Goal: Task Accomplishment & Management: Use online tool/utility

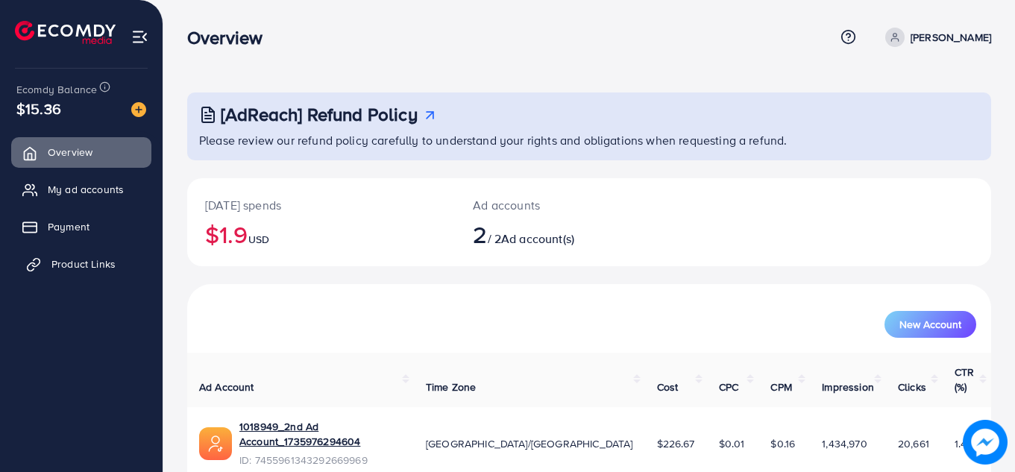
click at [72, 269] on span "Product Links" at bounding box center [83, 263] width 64 height 15
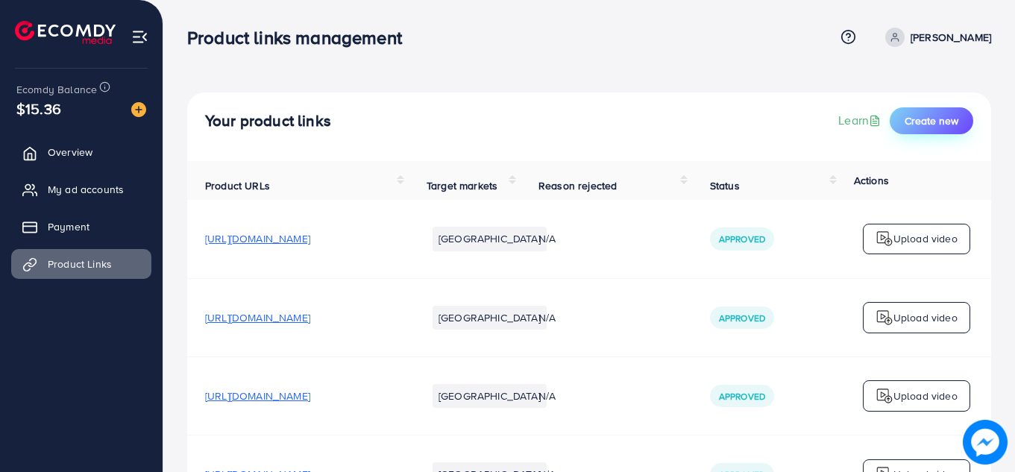
click at [934, 110] on button "Create new" at bounding box center [930, 120] width 83 height 27
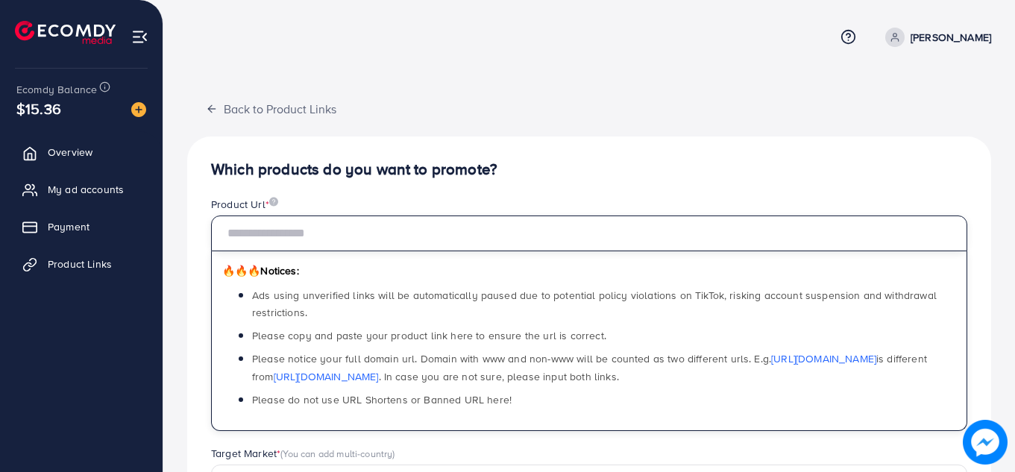
click at [361, 223] on input "text" at bounding box center [589, 233] width 756 height 36
paste input "**********"
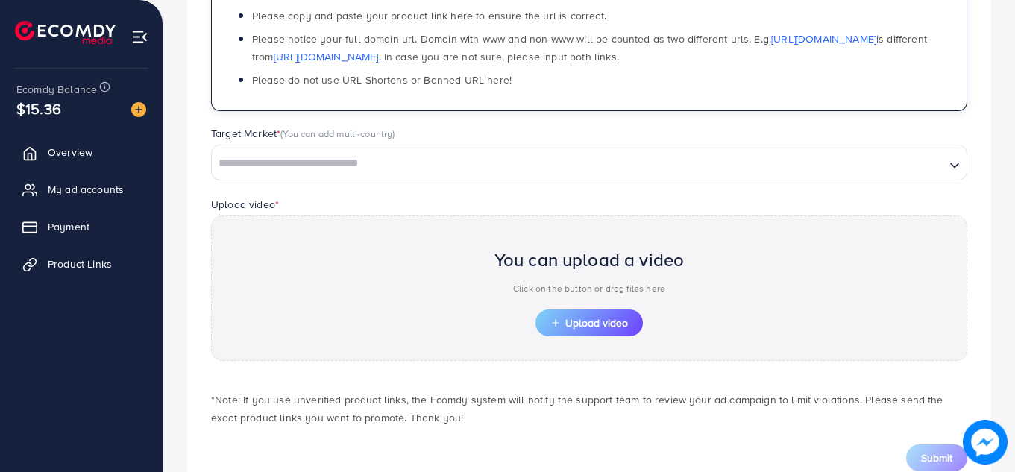
scroll to position [321, 0]
type input "**********"
click at [501, 165] on input "Search for option" at bounding box center [578, 162] width 730 height 23
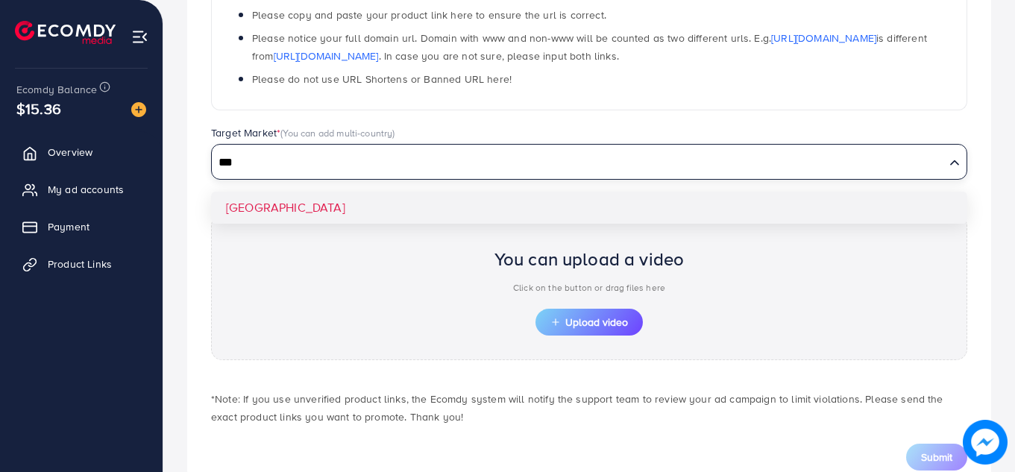
type input "***"
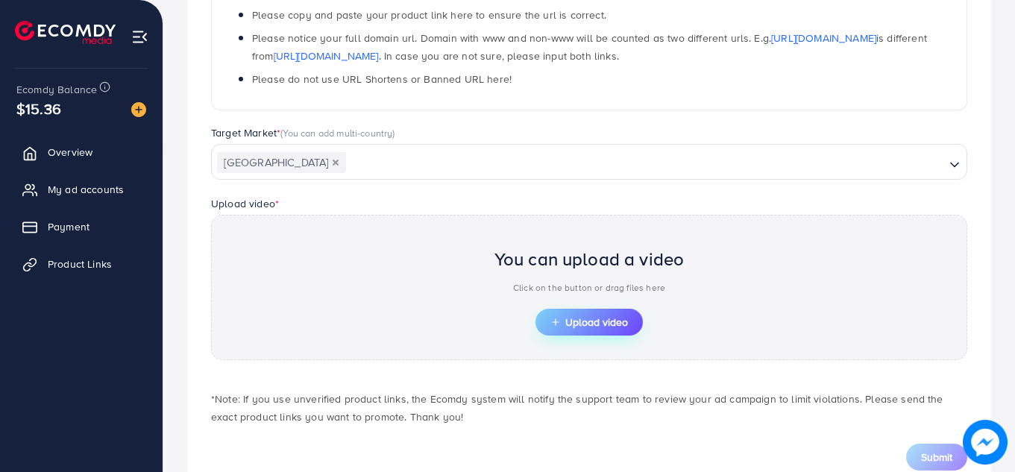
click at [618, 323] on span "Upload video" at bounding box center [589, 322] width 78 height 10
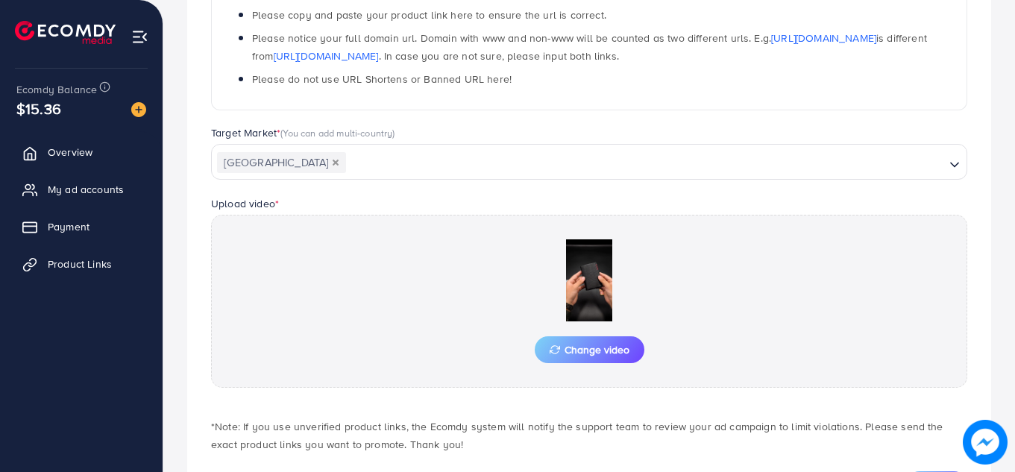
scroll to position [394, 0]
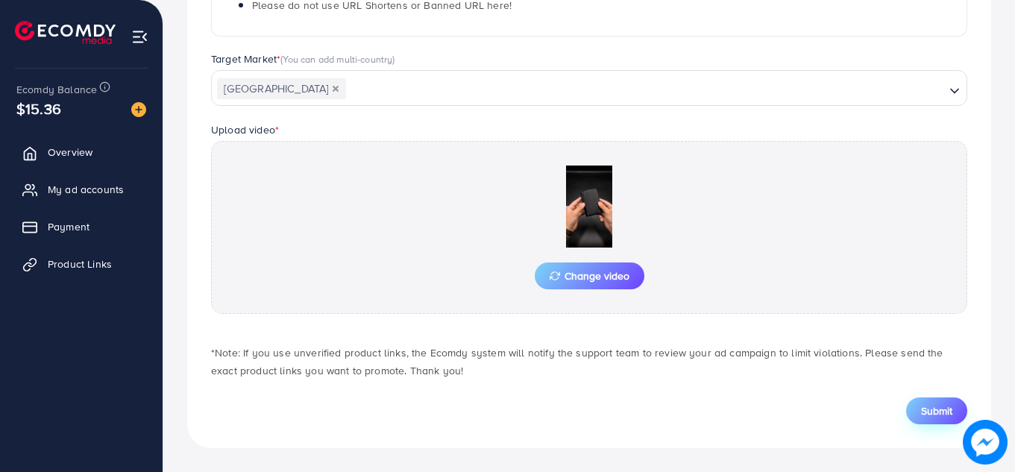
click at [946, 417] on span "Submit" at bounding box center [936, 410] width 31 height 15
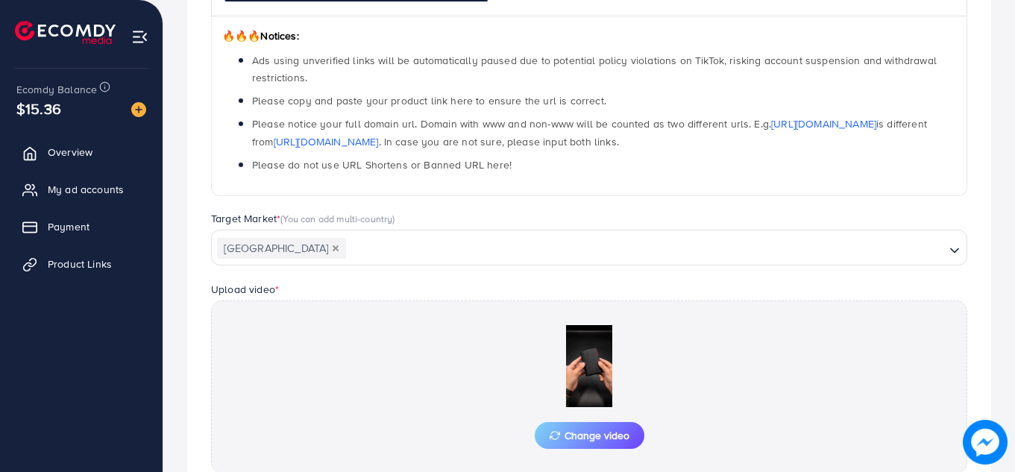
scroll to position [233, 0]
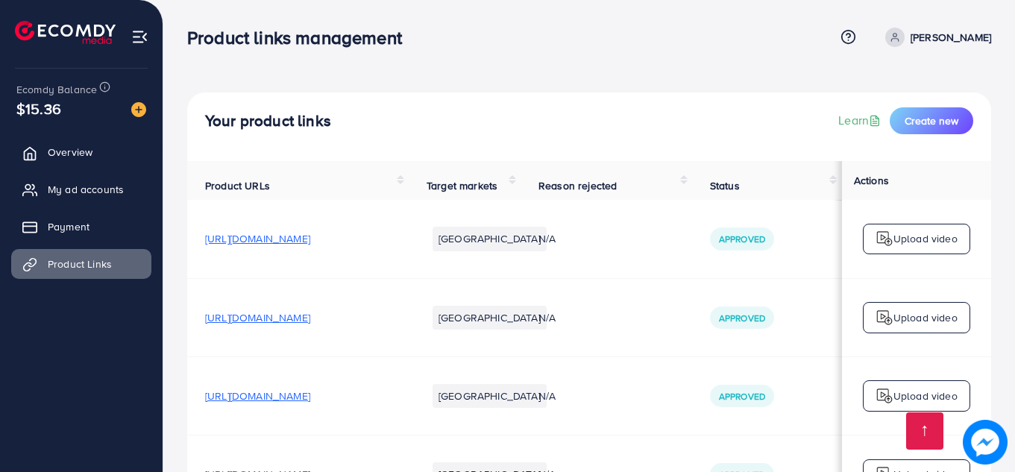
scroll to position [6498, 0]
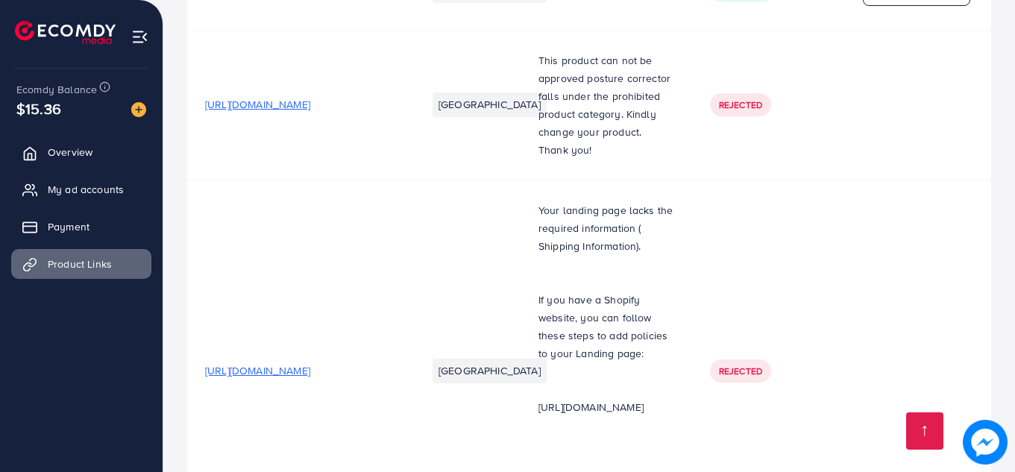
scroll to position [6498, 0]
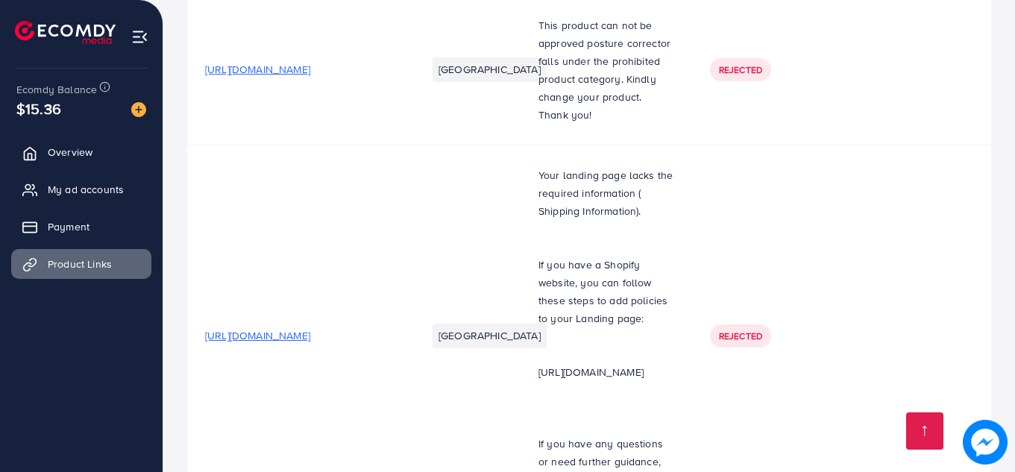
scroll to position [6498, 0]
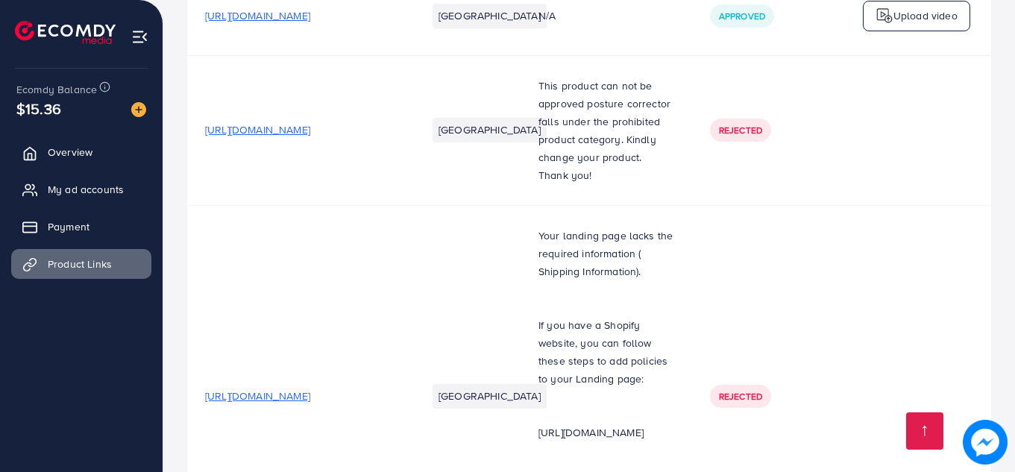
scroll to position [6498, 0]
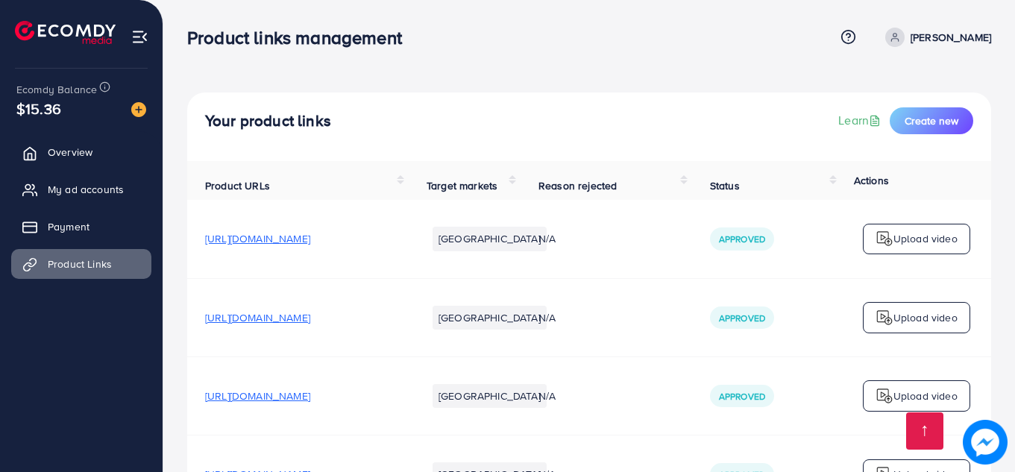
scroll to position [6498, 0]
click at [925, 124] on span "Create new" at bounding box center [931, 120] width 54 height 15
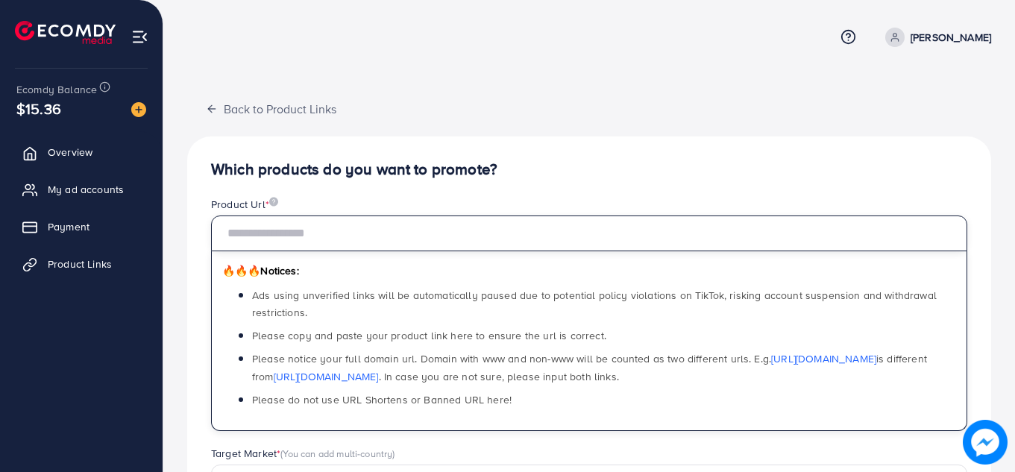
click at [325, 246] on input "text" at bounding box center [589, 233] width 756 height 36
paste input "**********"
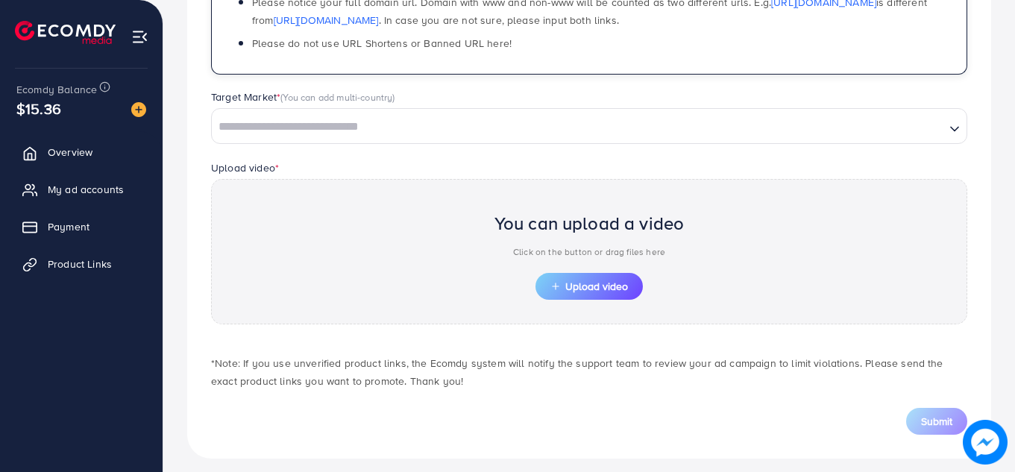
scroll to position [367, 0]
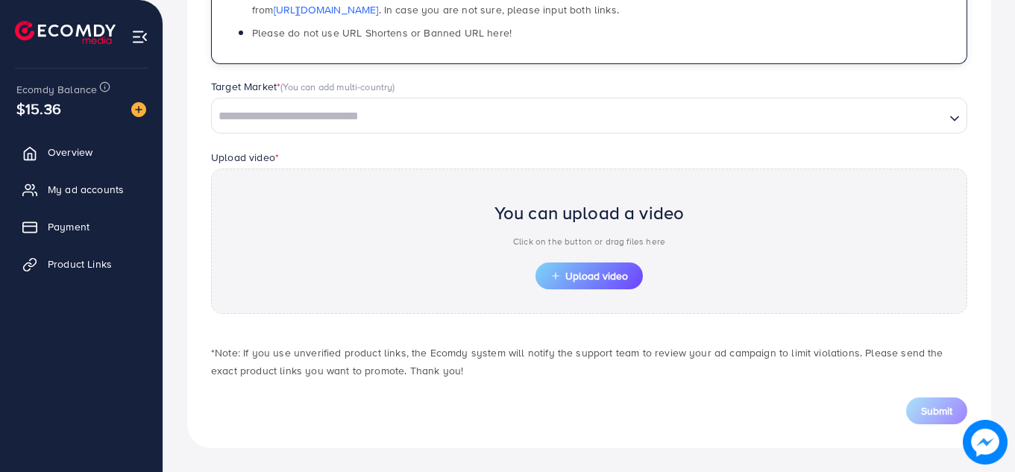
type input "**********"
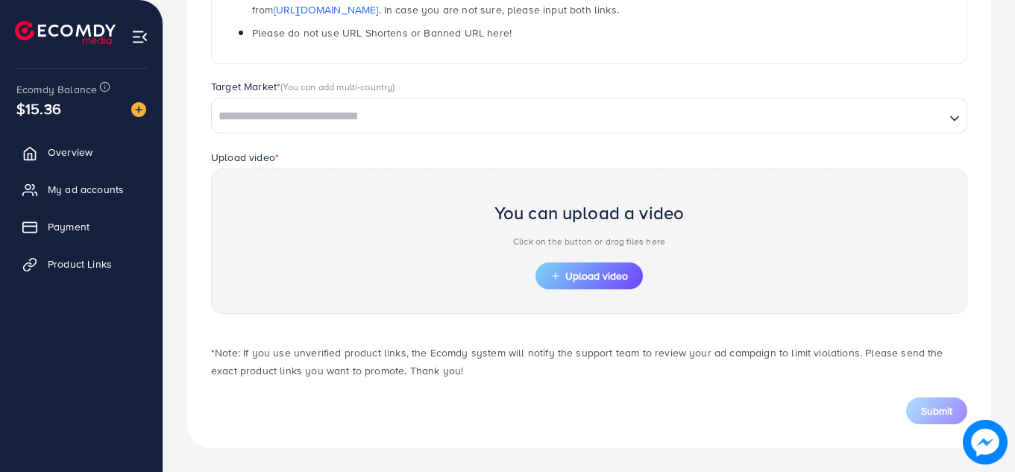
click at [526, 236] on p "Click on the button or drag files here" at bounding box center [589, 242] width 190 height 18
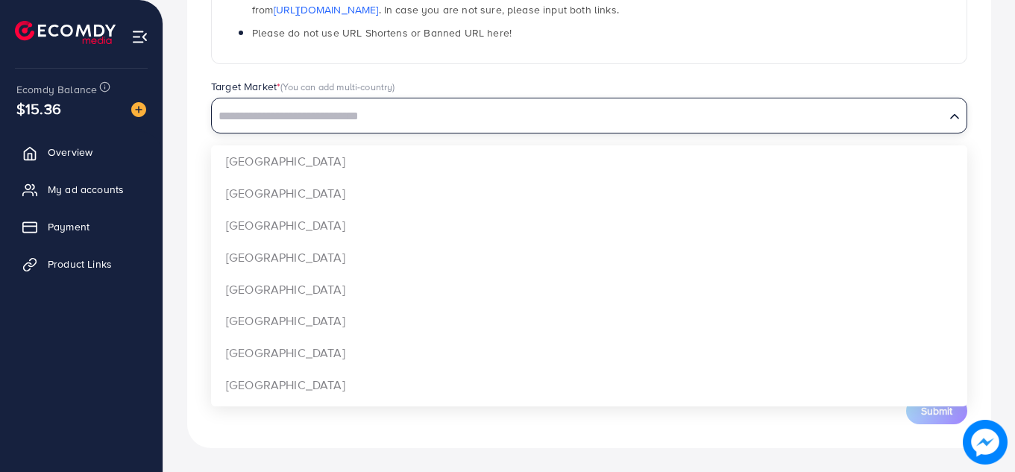
click at [462, 114] on input "Search for option" at bounding box center [578, 116] width 730 height 23
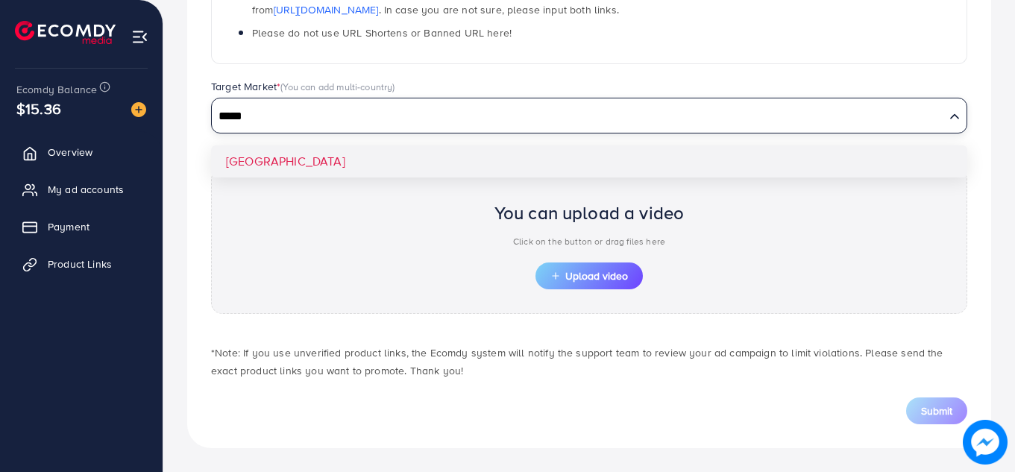
type input "*****"
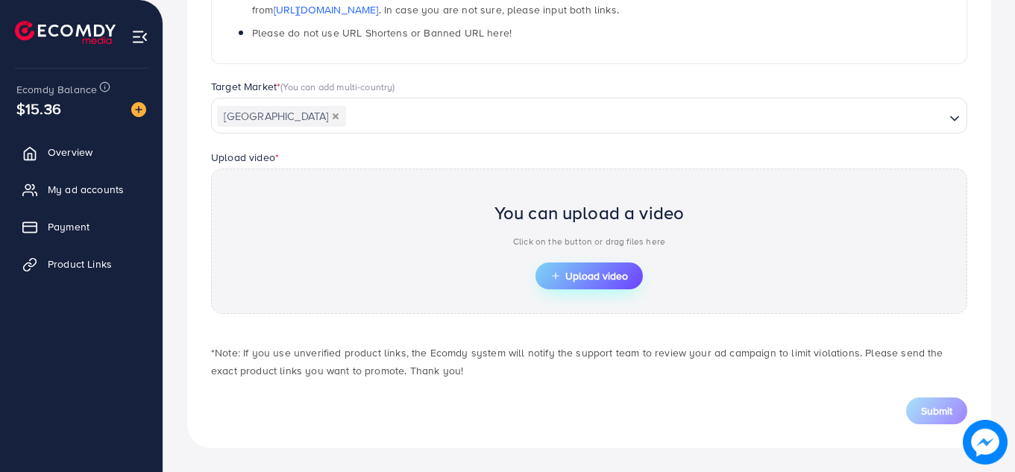
click at [633, 284] on button "Upload video" at bounding box center [588, 275] width 107 height 27
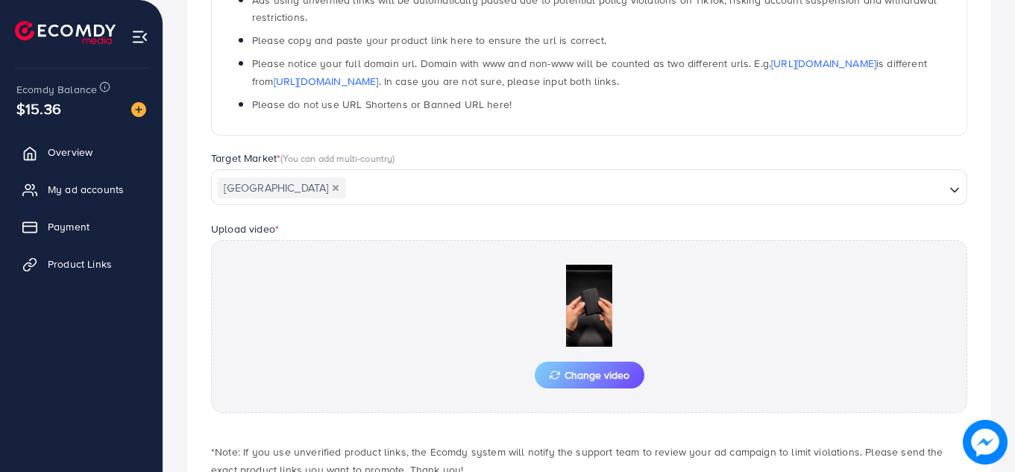
scroll to position [394, 0]
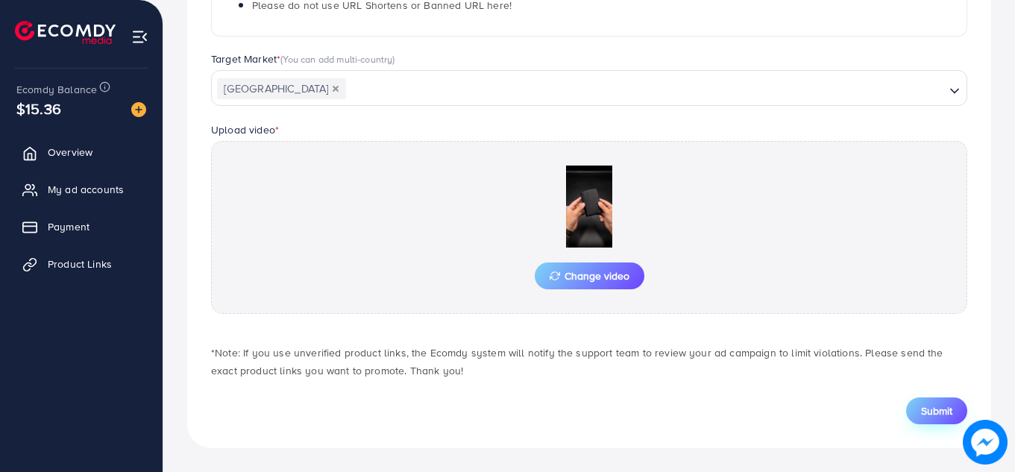
click at [931, 403] on span "Submit" at bounding box center [936, 410] width 31 height 15
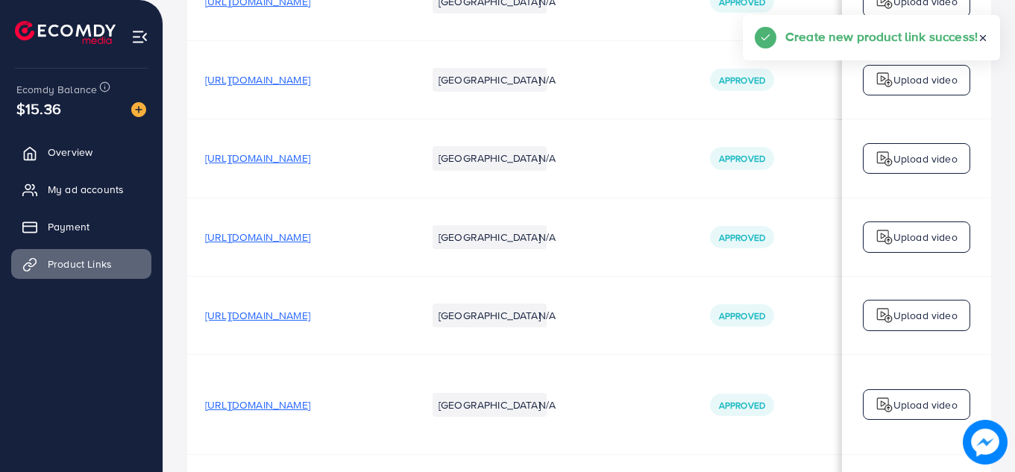
scroll to position [142, 0]
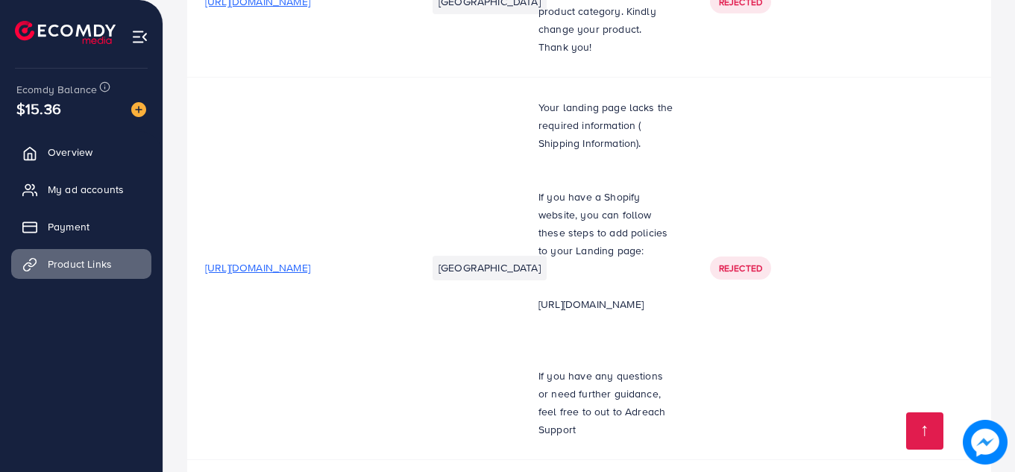
scroll to position [6529, 0]
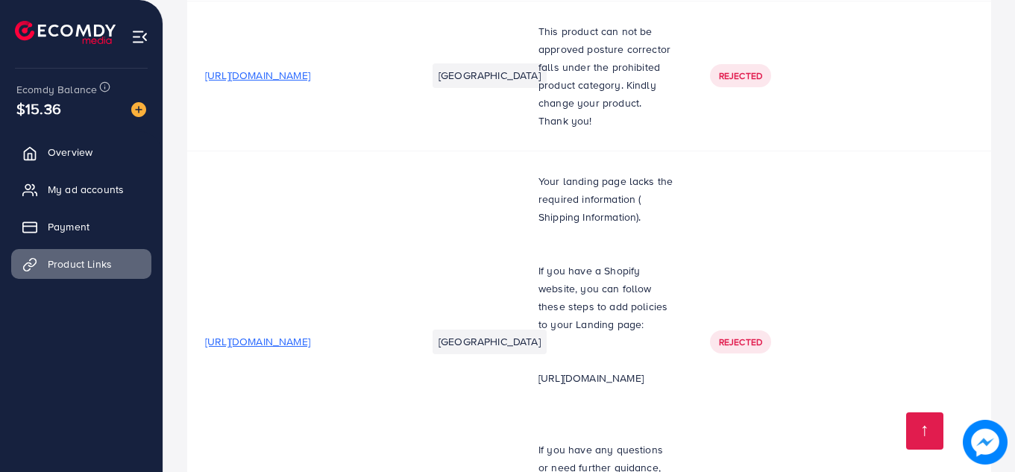
scroll to position [6629, 0]
